Goal: Task Accomplishment & Management: Manage account settings

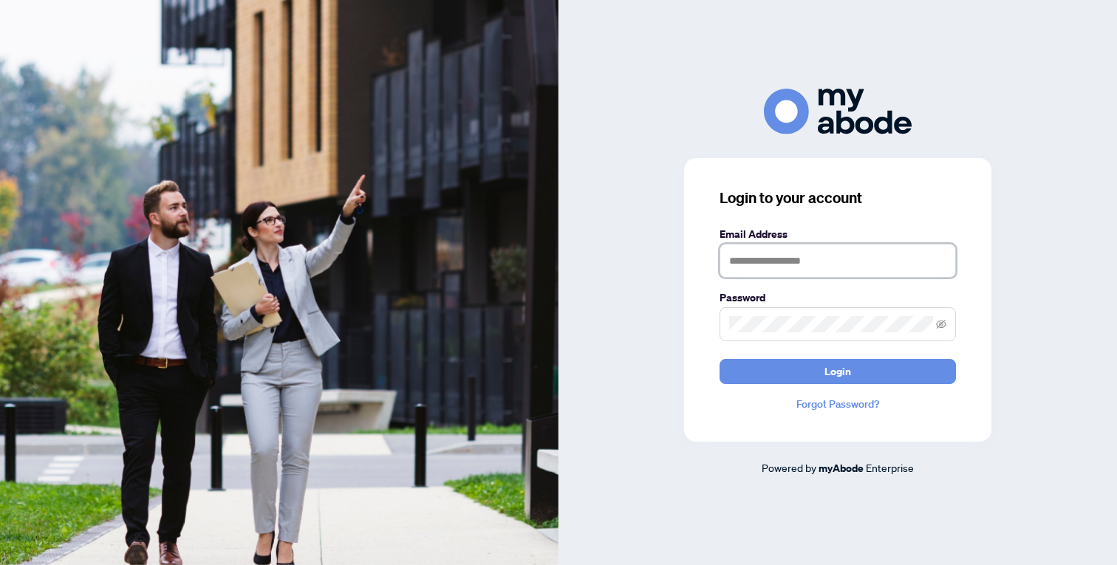
click at [818, 255] on input "text" at bounding box center [837, 261] width 236 height 34
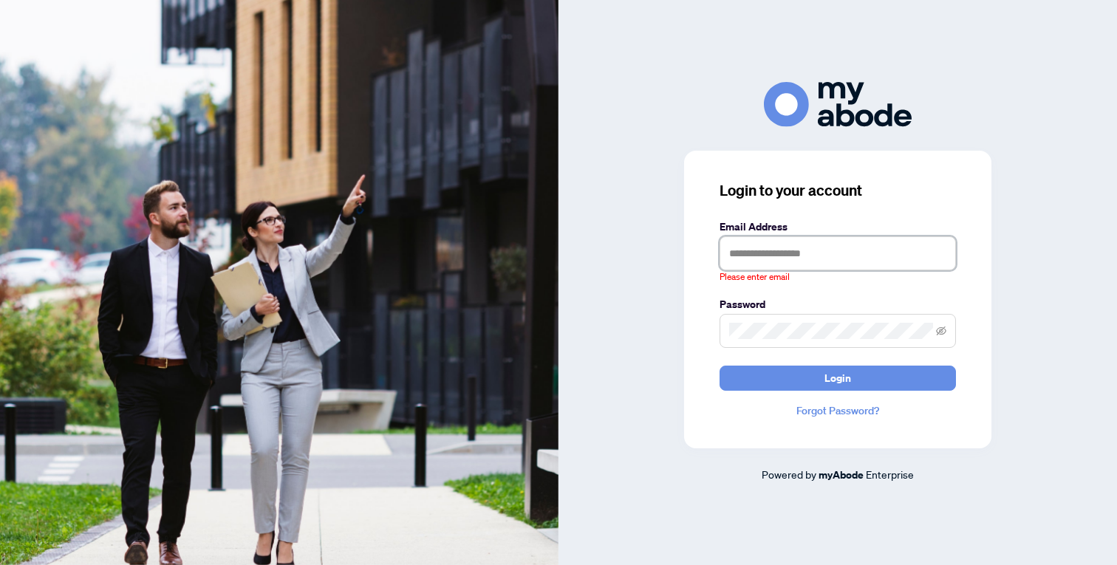
type input "**********"
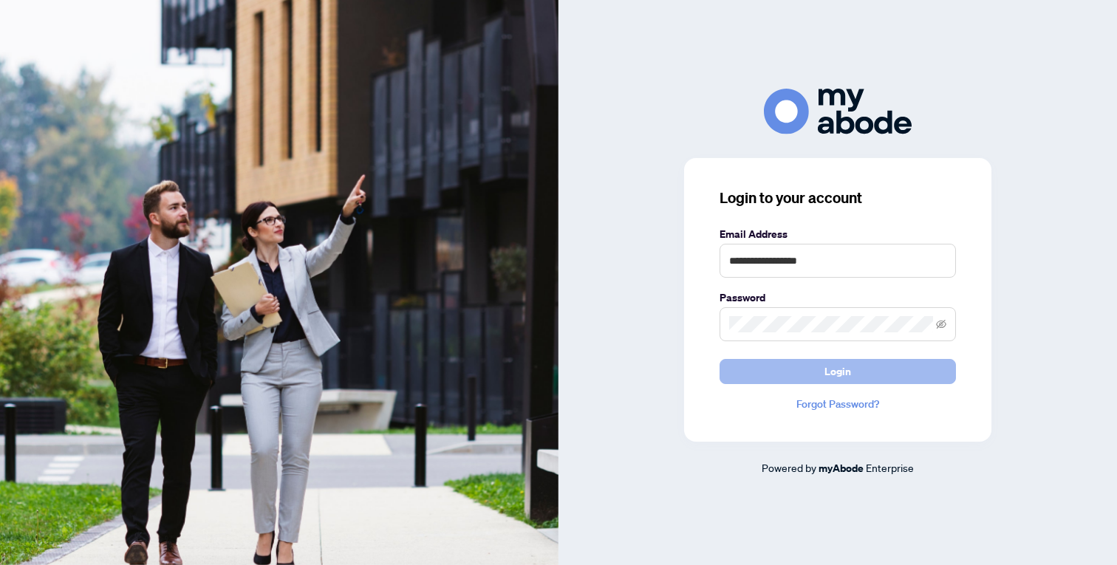
click at [800, 374] on button "Login" at bounding box center [837, 371] width 236 height 25
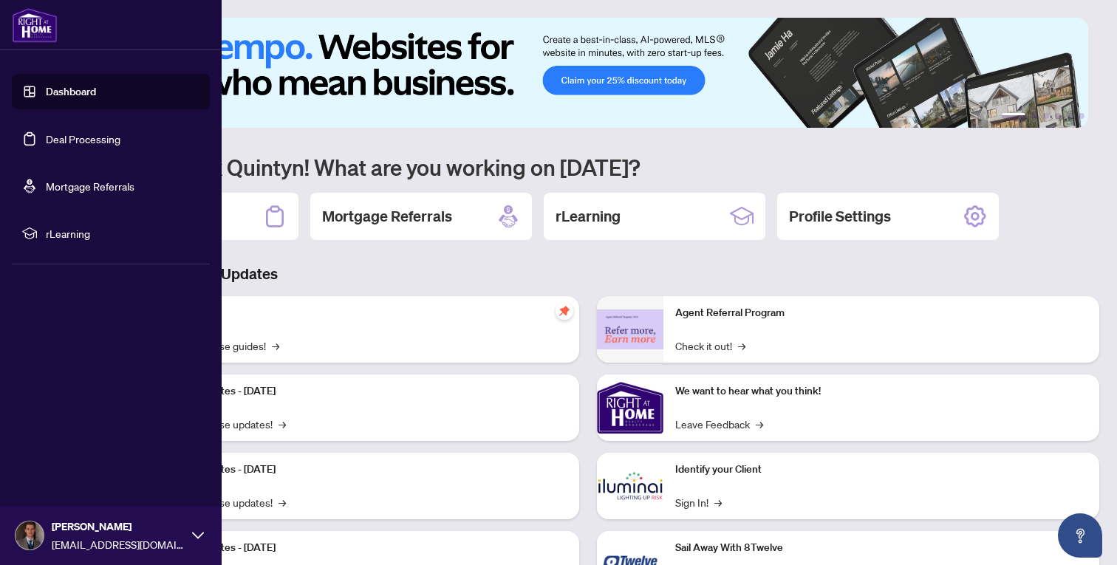
click at [58, 140] on link "Deal Processing" at bounding box center [83, 138] width 75 height 13
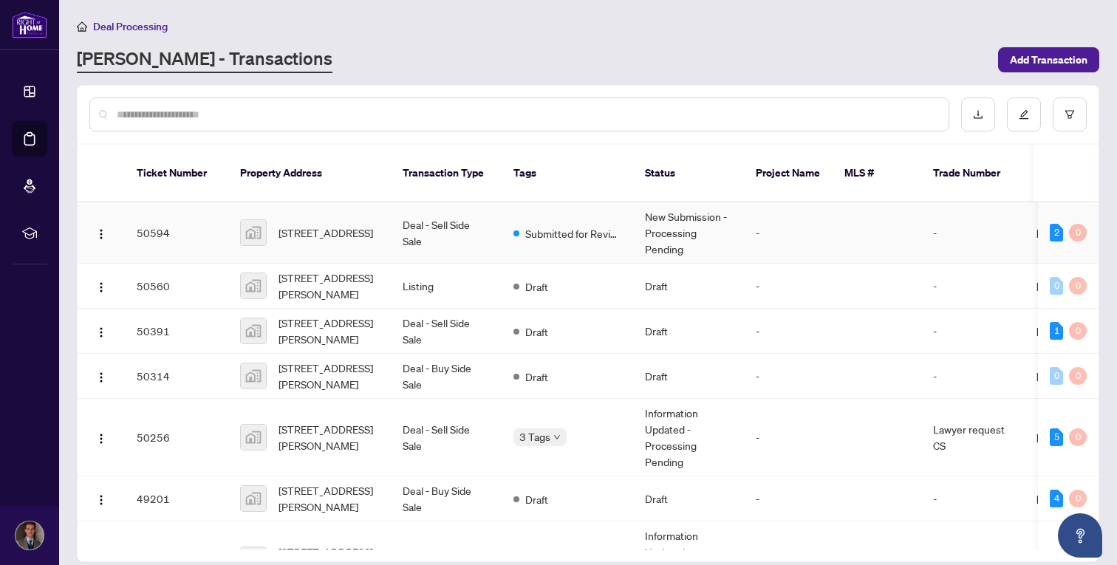
click at [212, 218] on td "50594" at bounding box center [176, 232] width 103 height 61
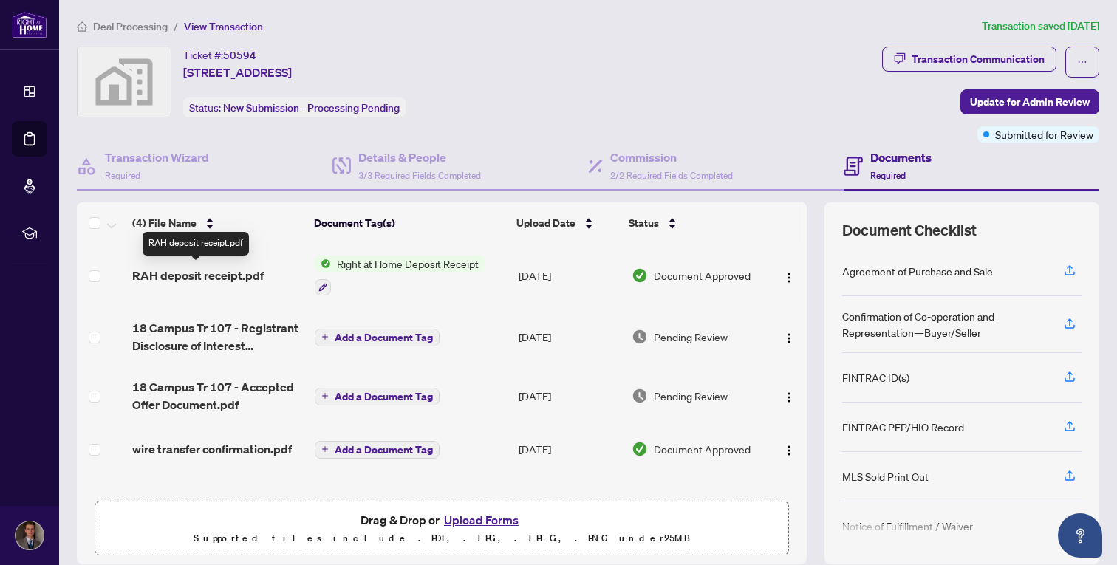
click at [260, 268] on span "RAH deposit receipt.pdf" at bounding box center [197, 276] width 131 height 18
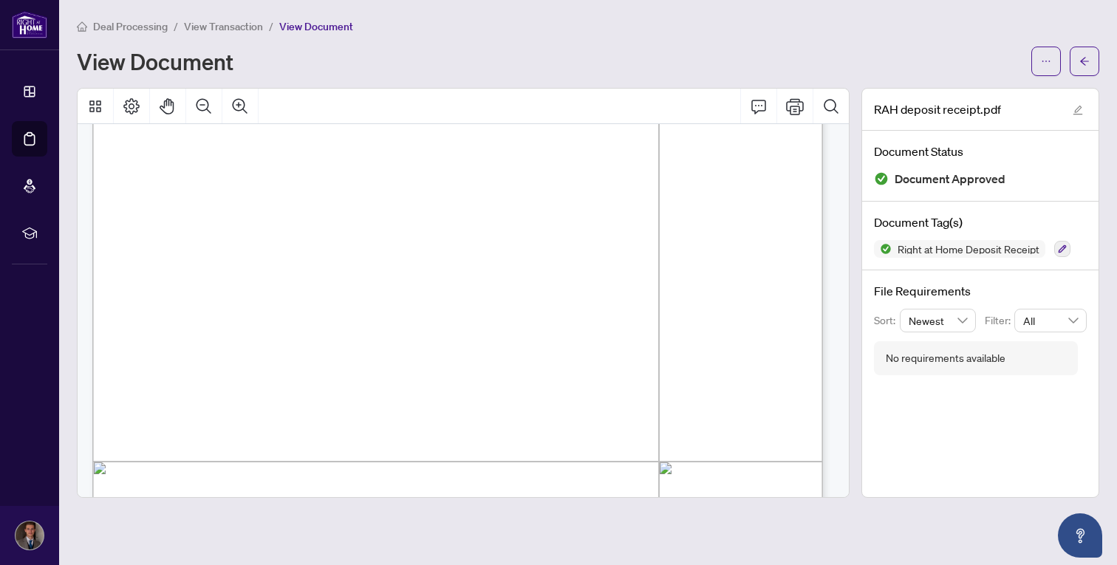
scroll to position [213, 0]
click at [1043, 61] on icon "ellipsis" at bounding box center [1046, 61] width 10 height 10
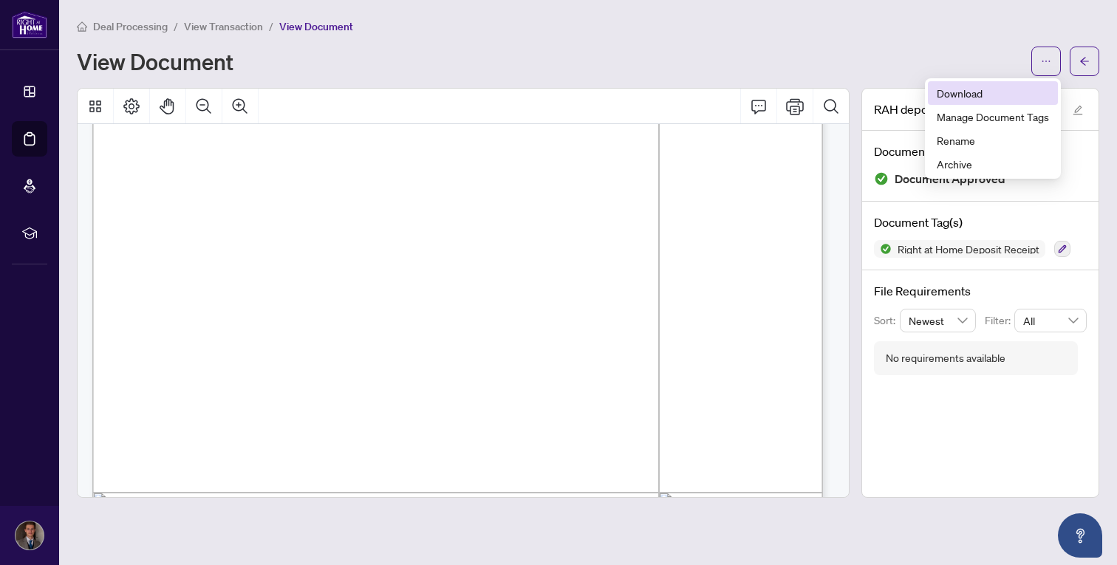
click at [992, 97] on span "Download" at bounding box center [993, 93] width 112 height 16
click at [230, 26] on span "View Transaction" at bounding box center [223, 26] width 79 height 13
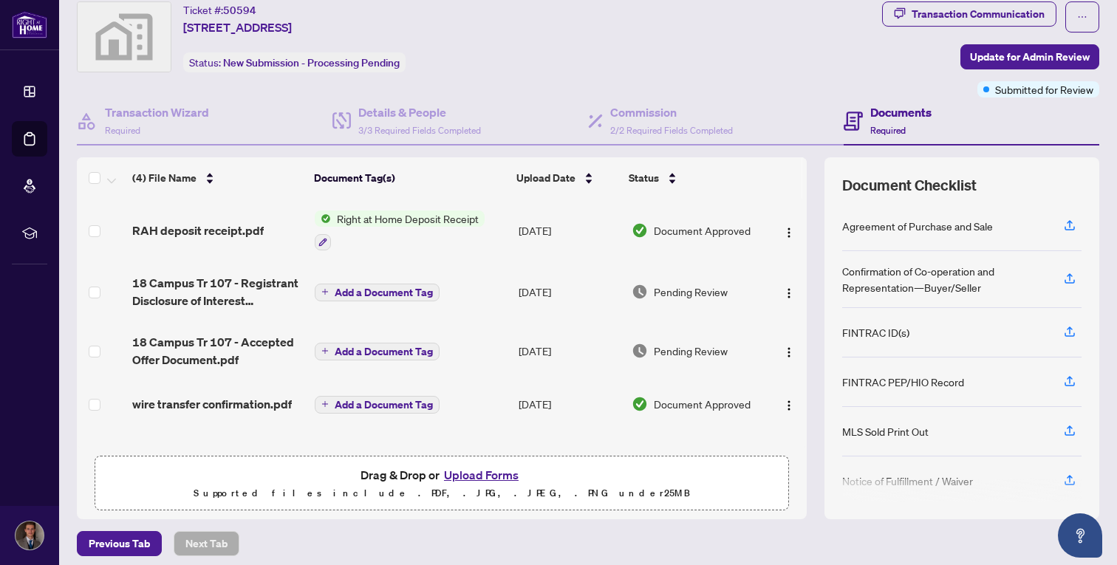
scroll to position [52, 0]
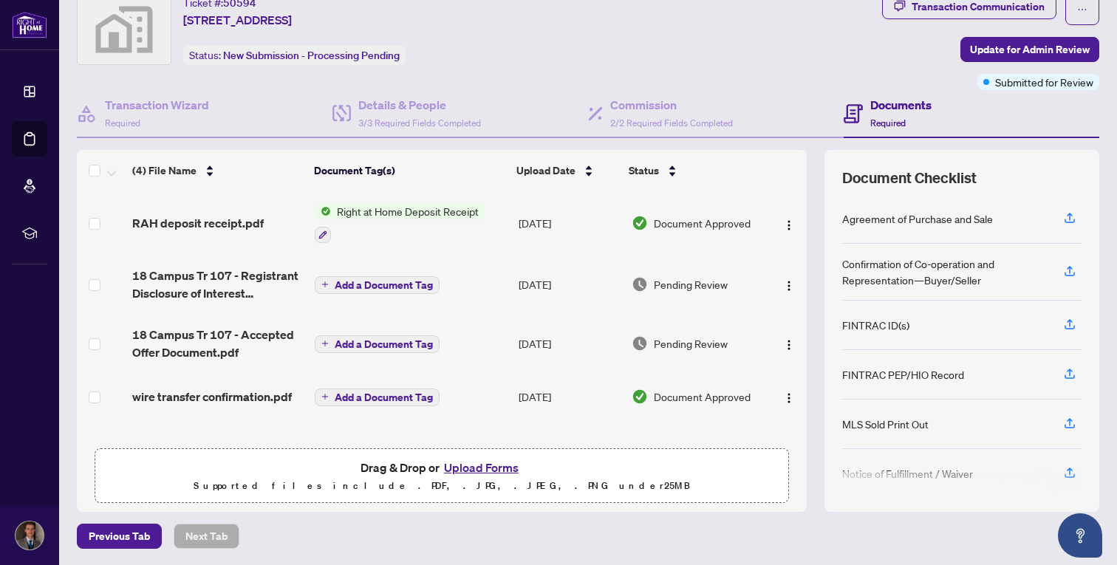
click at [442, 83] on div "Ticket #: 50594 [STREET_ADDRESS] Status: New Submission - Processing Pending" at bounding box center [476, 42] width 805 height 96
click at [448, 109] on h4 "Details & People" at bounding box center [419, 105] width 123 height 18
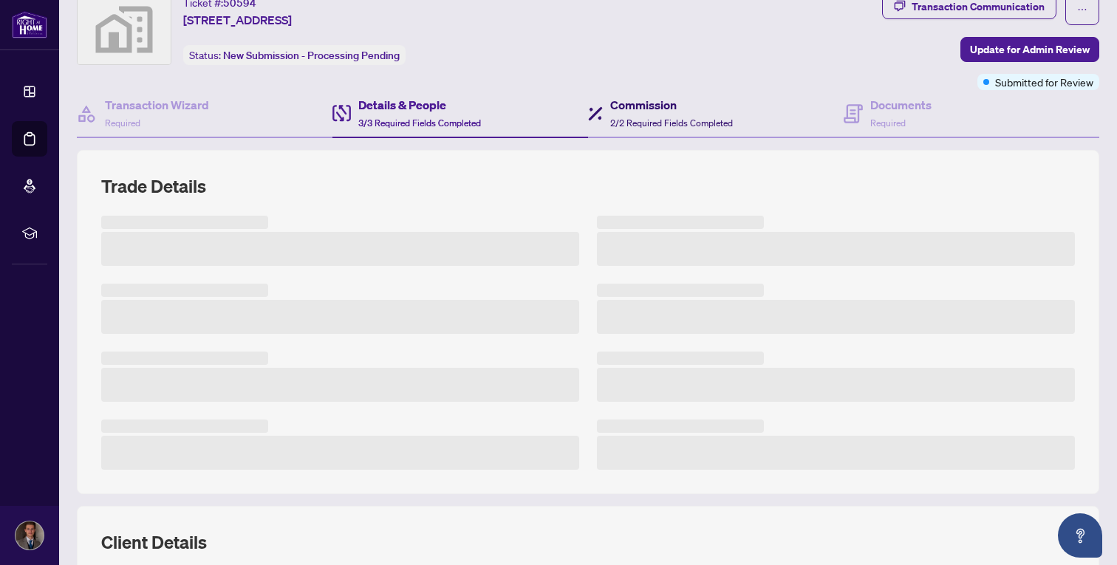
click at [610, 110] on h4 "Commission" at bounding box center [671, 105] width 123 height 18
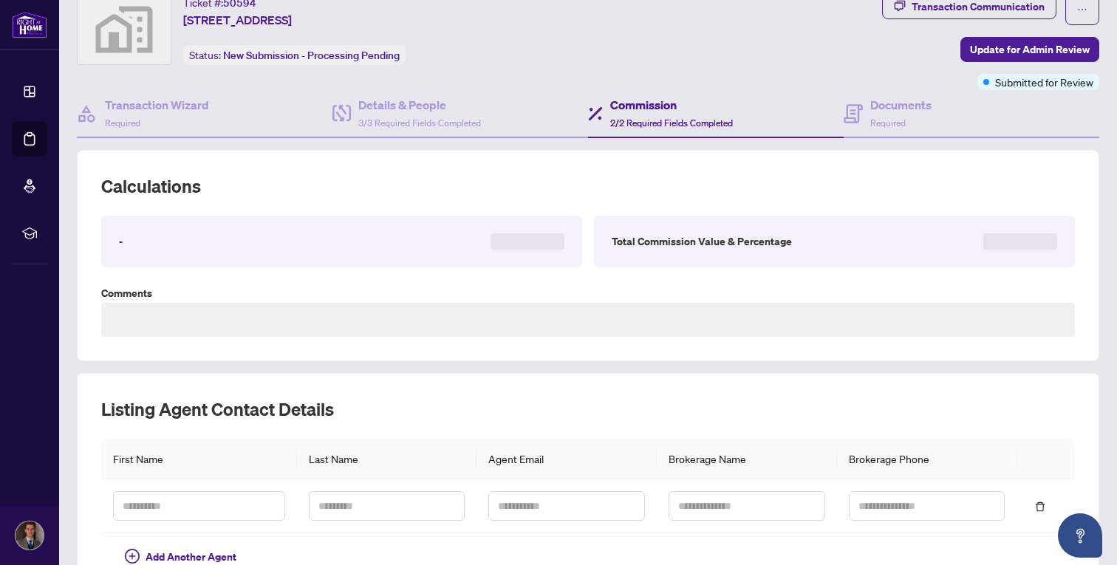
scroll to position [146, 0]
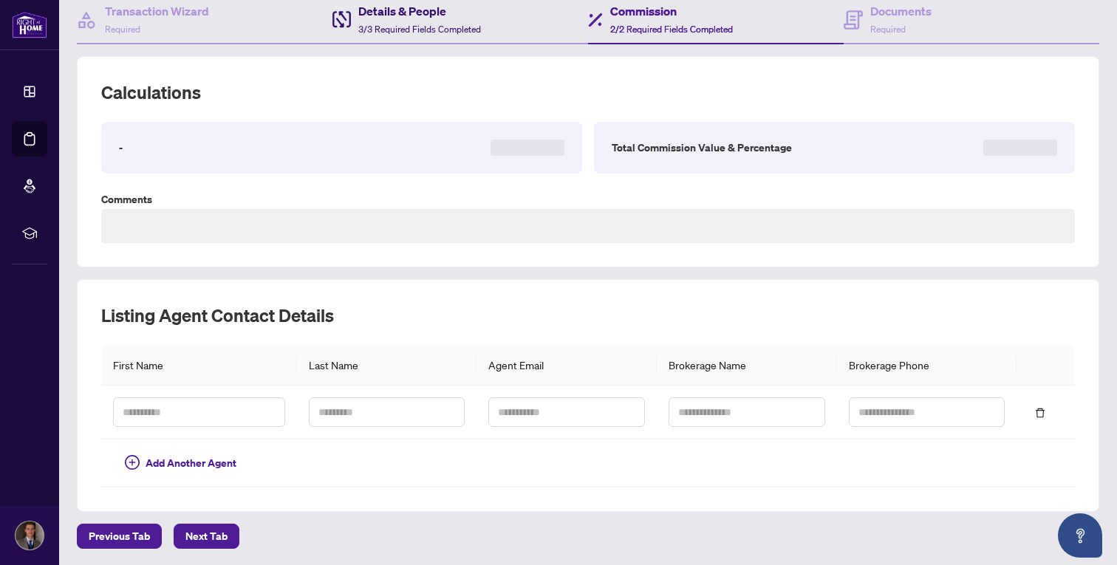
click at [451, 13] on h4 "Details & People" at bounding box center [419, 11] width 123 height 18
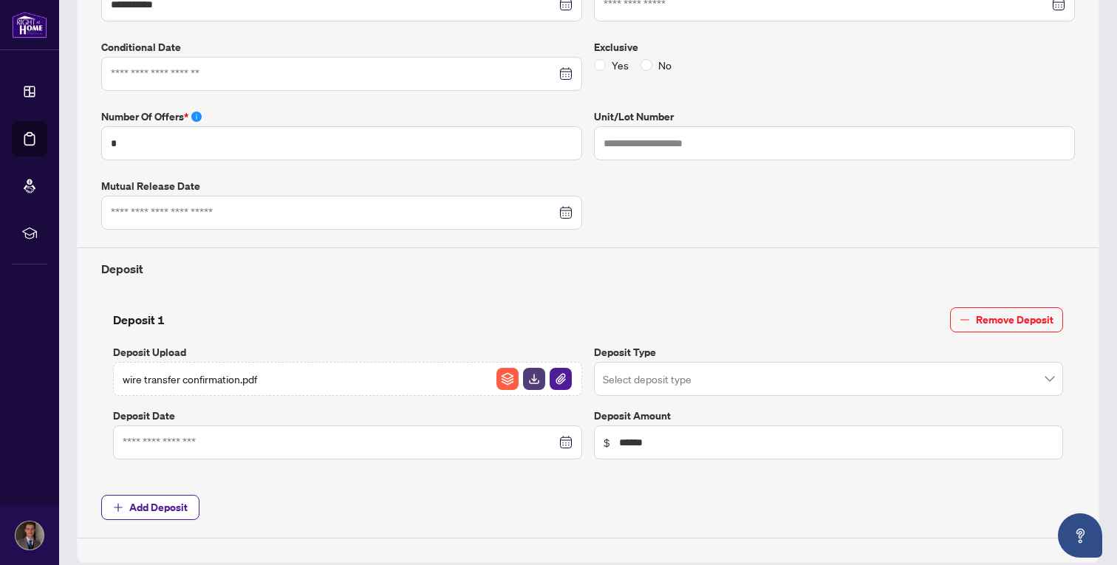
scroll to position [377, 0]
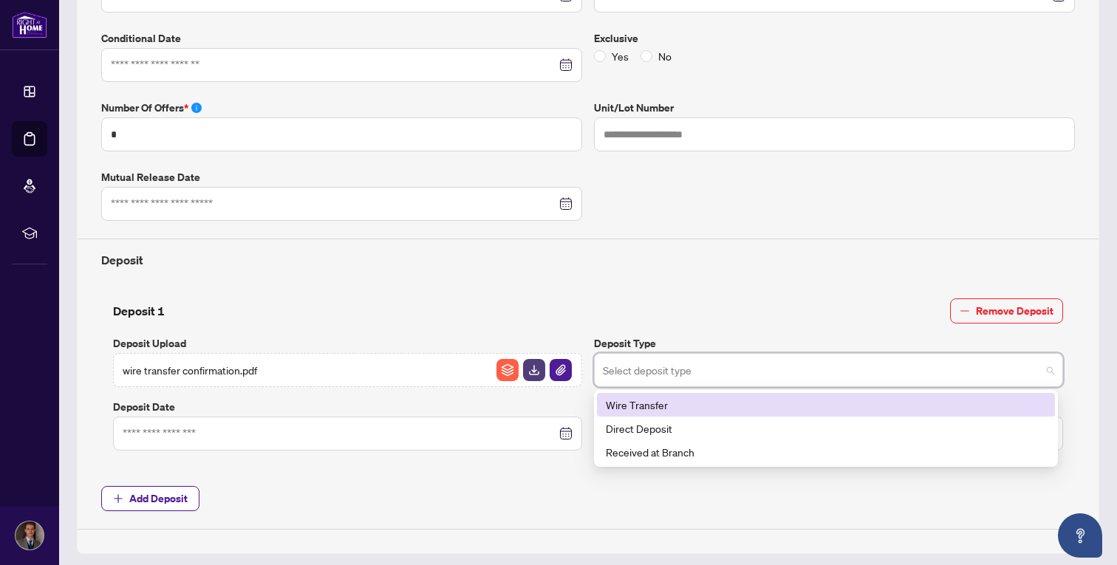
click at [666, 371] on input "search" at bounding box center [822, 372] width 438 height 33
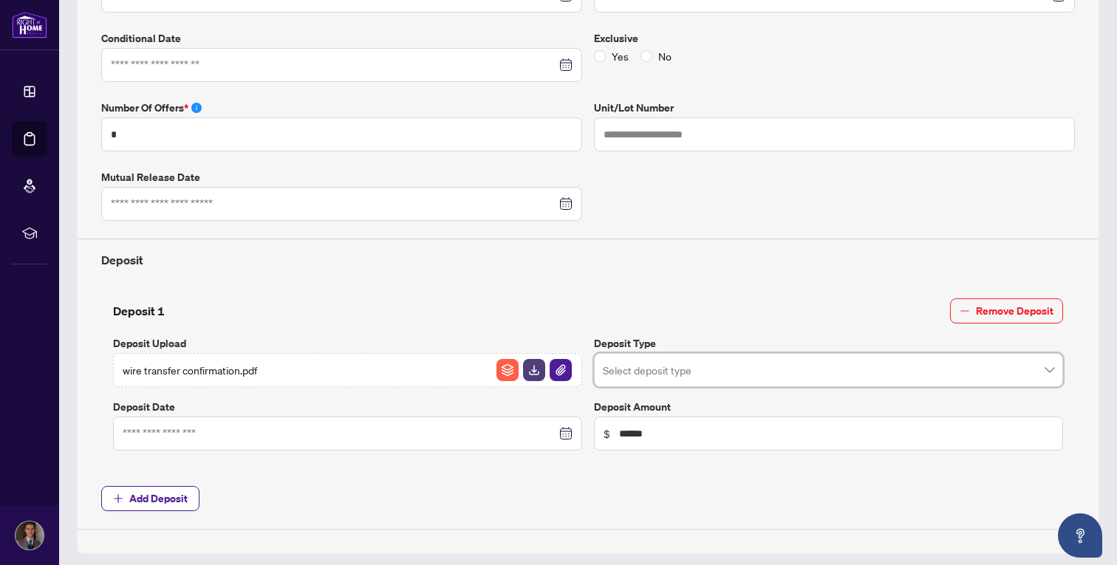
click at [657, 332] on div "Deposit 1 Remove Deposit Deposit Upload wire transfer confirmation.pdf Deposit …" at bounding box center [588, 374] width 962 height 152
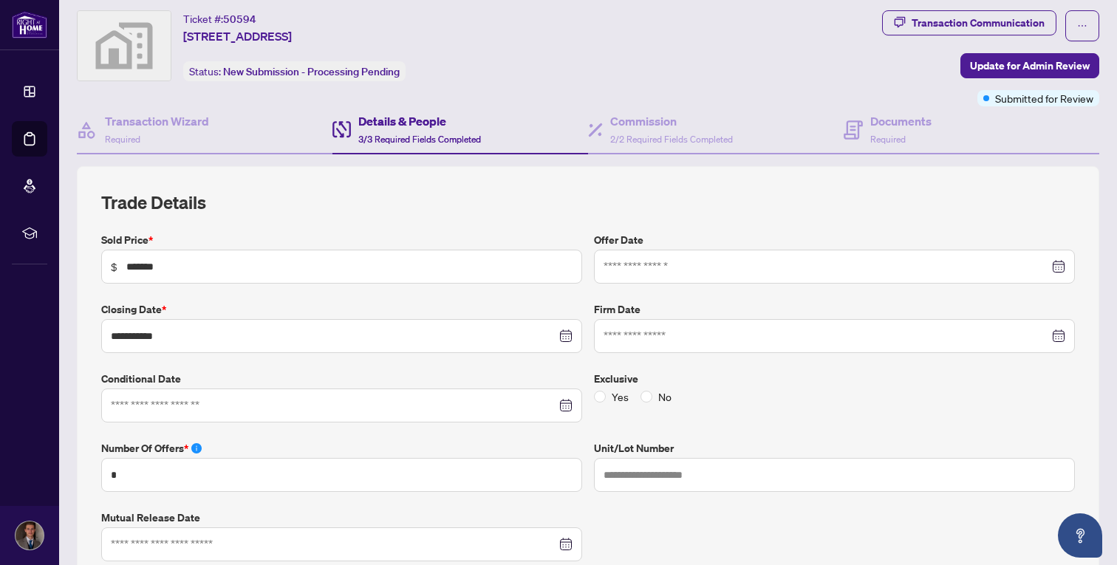
scroll to position [0, 0]
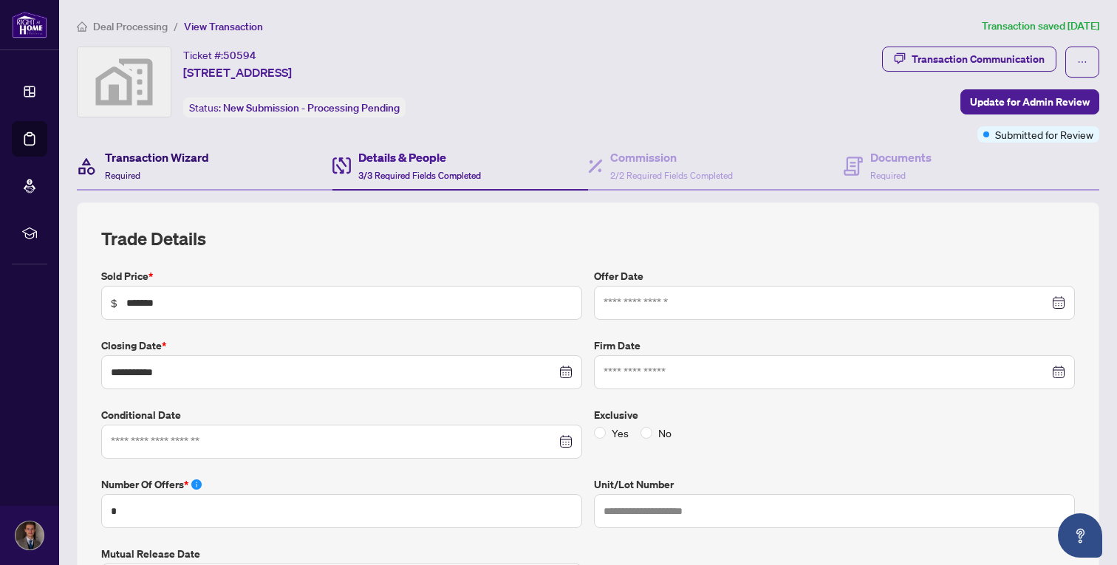
click at [171, 172] on div "Transaction Wizard Required" at bounding box center [157, 165] width 104 height 35
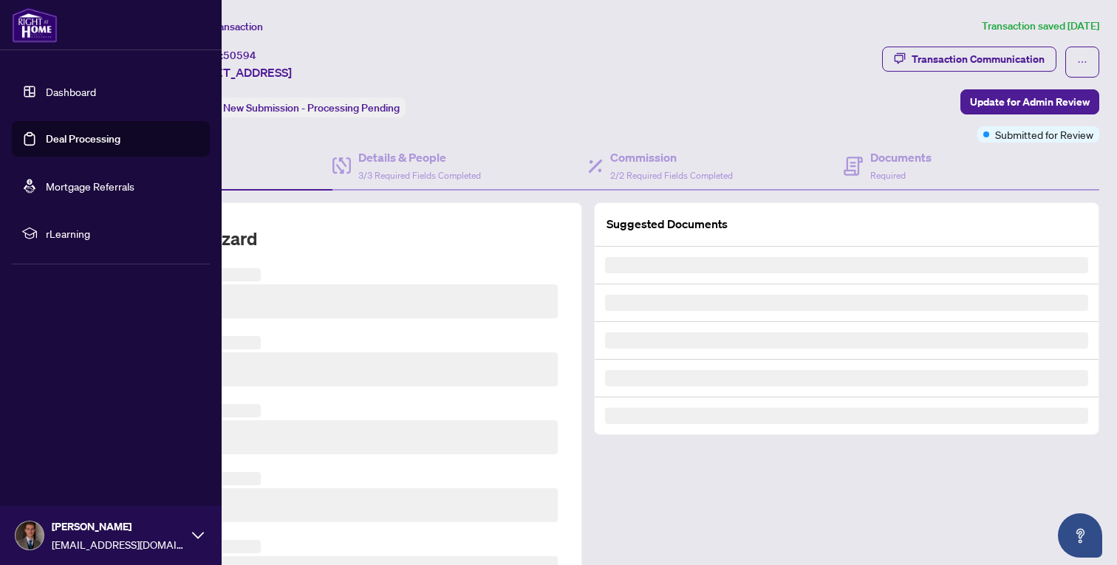
click at [46, 134] on link "Deal Processing" at bounding box center [83, 138] width 75 height 13
